Goal: Complete application form

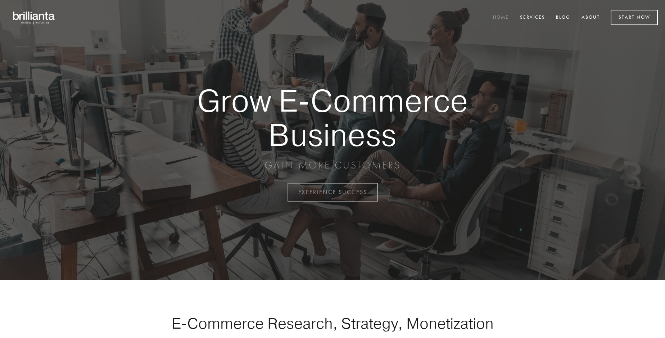
scroll to position [1888, 0]
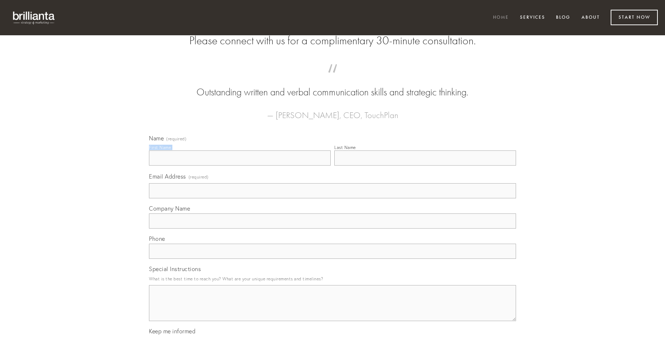
type input "[PERSON_NAME]"
click at [425, 166] on input "Last Name" at bounding box center [426, 158] width 182 height 15
type input "[PERSON_NAME]"
click at [333, 198] on input "Email Address (required)" at bounding box center [332, 190] width 367 height 15
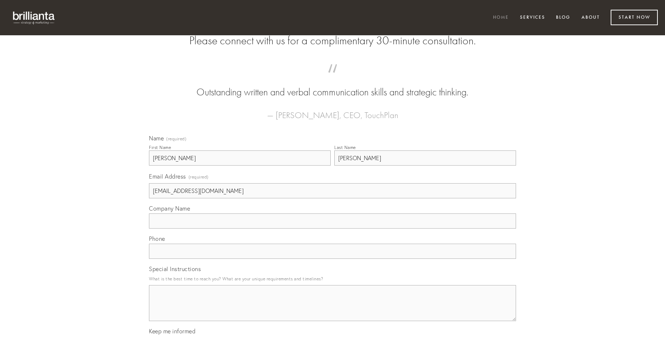
type input "[EMAIL_ADDRESS][DOMAIN_NAME]"
click at [333, 229] on input "Company Name" at bounding box center [332, 221] width 367 height 15
type input "amplexus"
click at [333, 259] on input "text" at bounding box center [332, 251] width 367 height 15
click at [333, 310] on textarea "Special Instructions" at bounding box center [332, 303] width 367 height 36
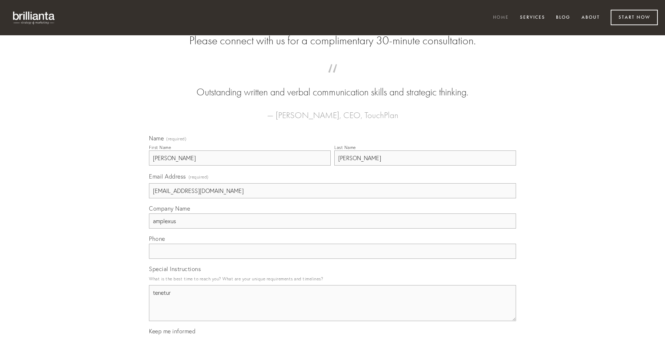
type textarea "tenetur"
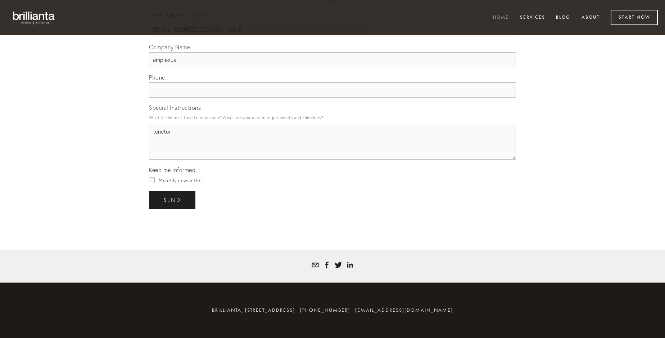
click at [173, 200] on span "send" at bounding box center [172, 200] width 18 height 6
